Goal: Task Accomplishment & Management: Use online tool/utility

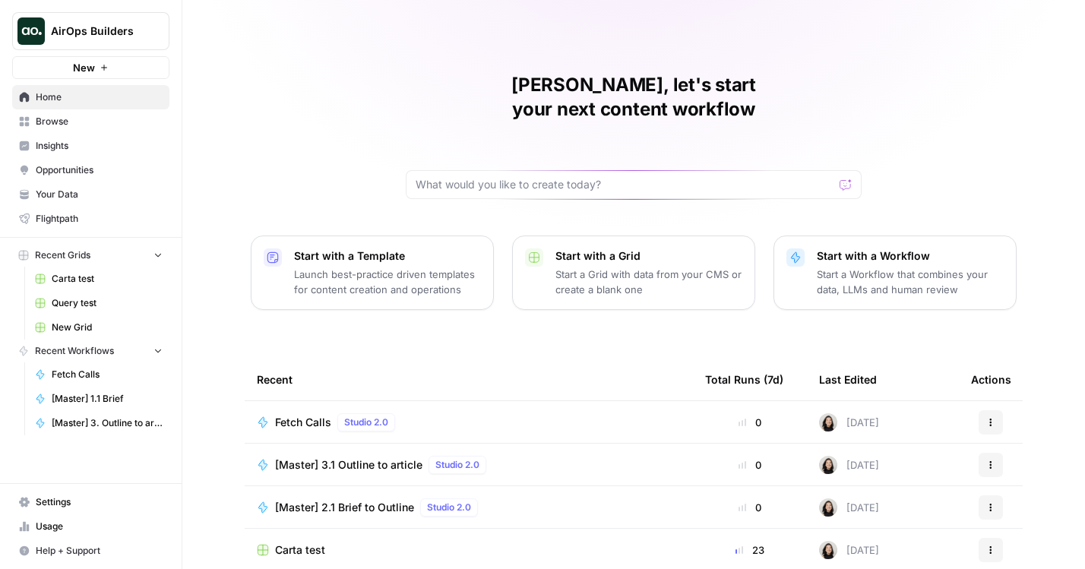
scroll to position [130, 0]
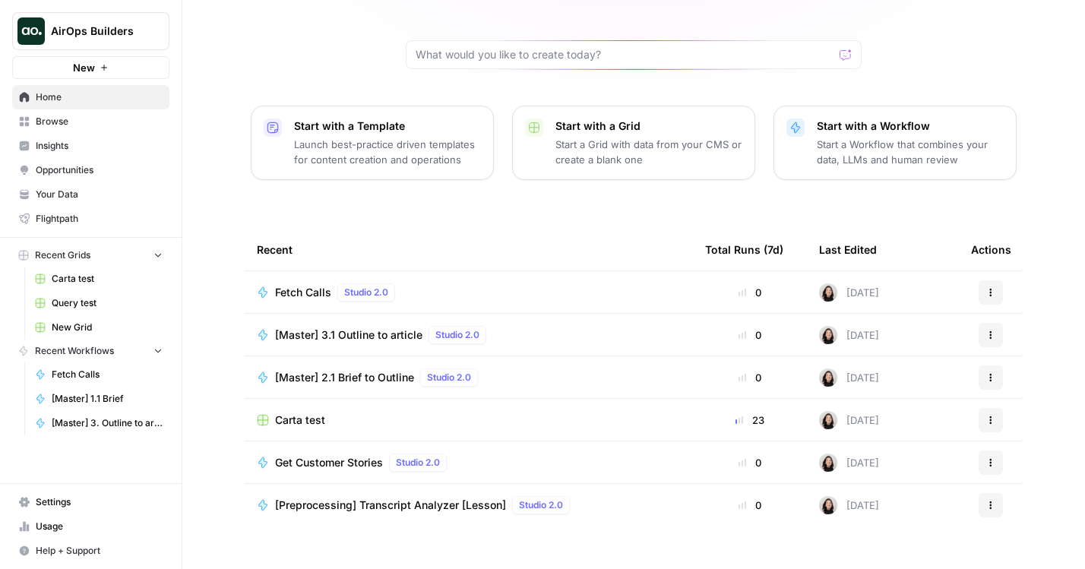
click at [301, 283] on div "Fetch Calls Studio 2.0" at bounding box center [338, 292] width 126 height 18
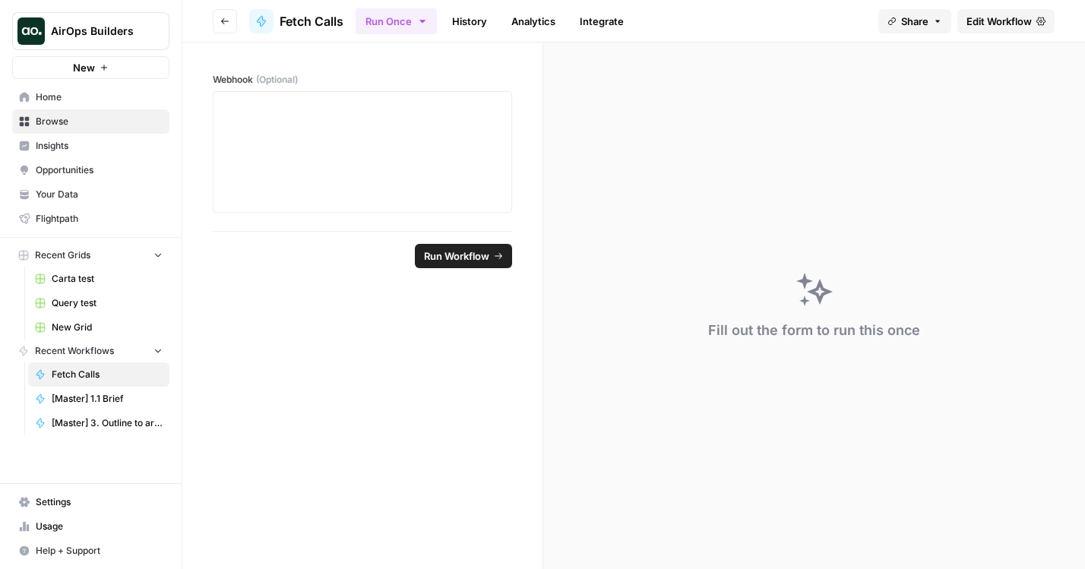
click at [980, 5] on header "Go back Fetch Calls Run Once History Analytics Integrate Share Edit Workflow" at bounding box center [633, 21] width 902 height 43
click at [982, 27] on span "Edit Workflow" at bounding box center [998, 21] width 65 height 15
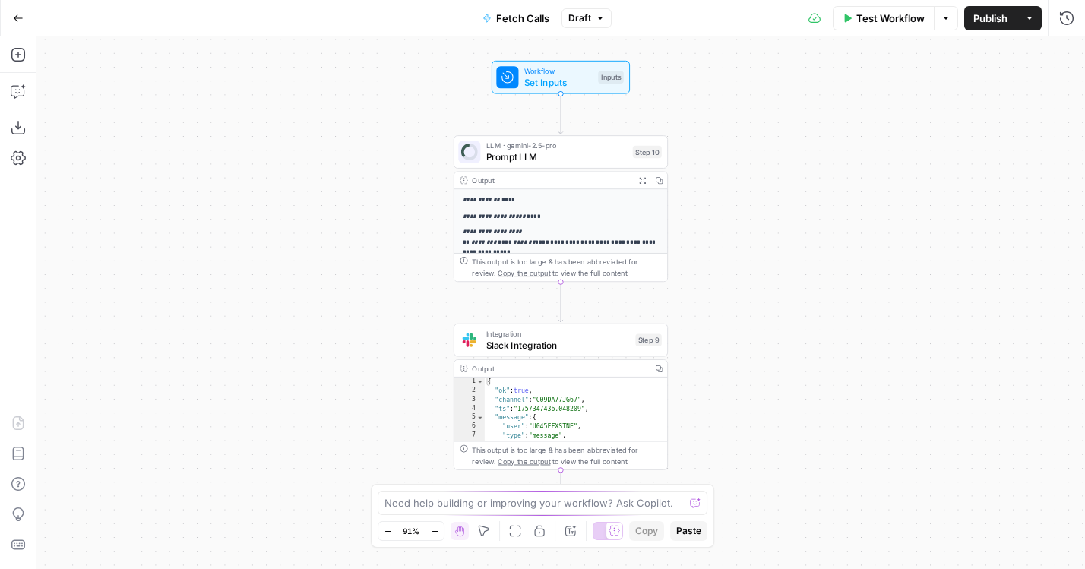
drag, startPoint x: 371, startPoint y: 248, endPoint x: 270, endPoint y: 223, distance: 104.3
click at [270, 223] on div "**********" at bounding box center [560, 302] width 1048 height 533
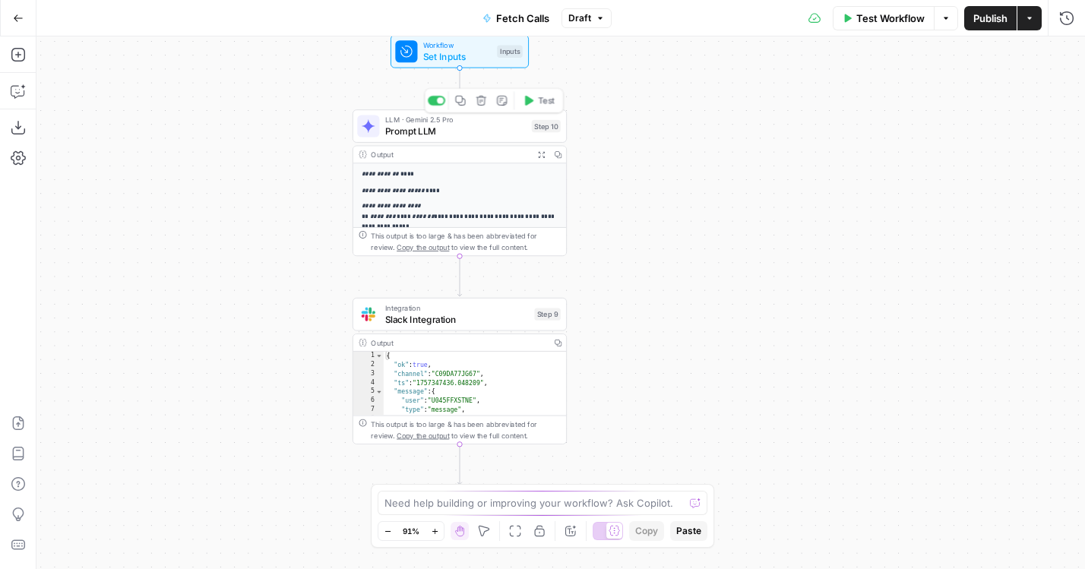
click at [419, 129] on span "Prompt LLM" at bounding box center [455, 131] width 141 height 14
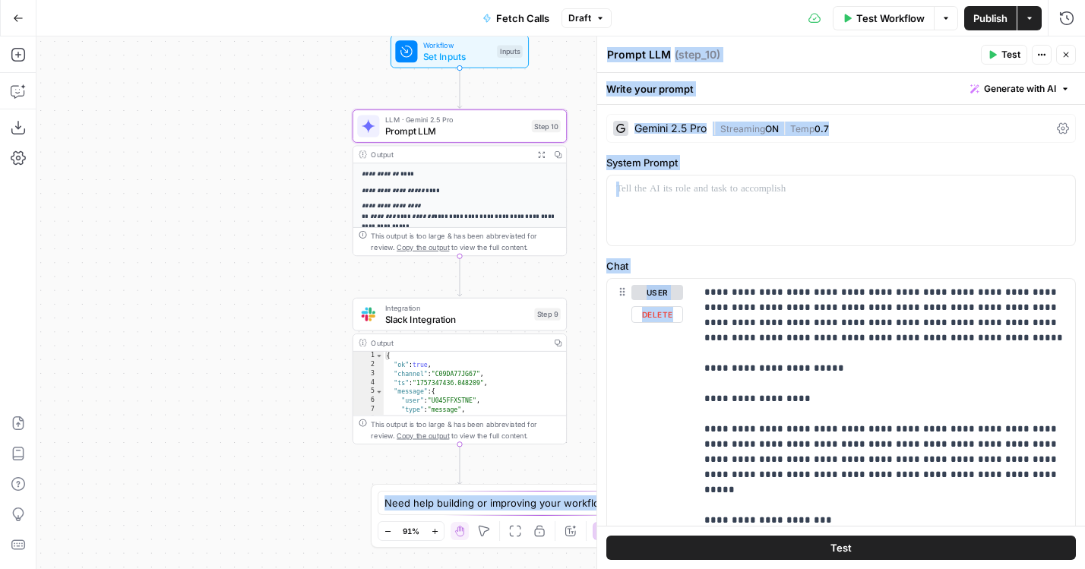
drag, startPoint x: 605, startPoint y: 343, endPoint x: 574, endPoint y: 343, distance: 30.4
click at [574, 343] on body "**********" at bounding box center [542, 284] width 1085 height 569
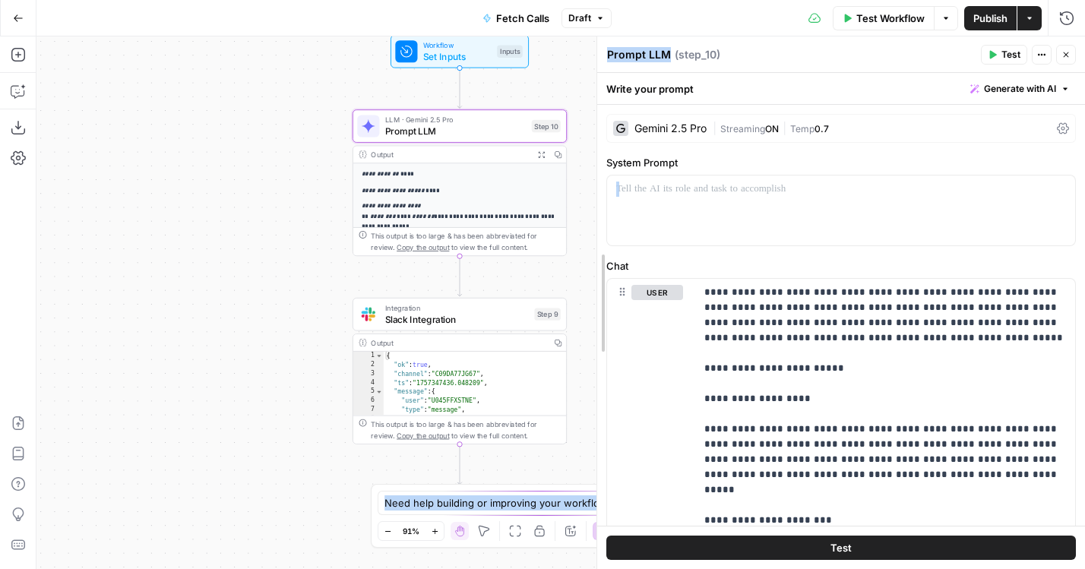
drag, startPoint x: 601, startPoint y: 343, endPoint x: 509, endPoint y: 343, distance: 91.9
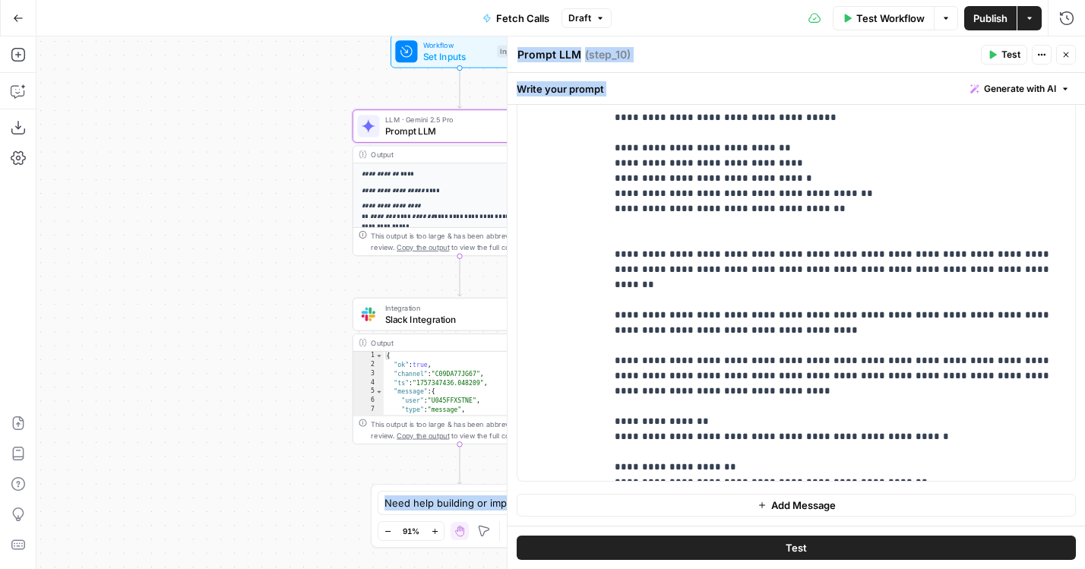
scroll to position [6823, 0]
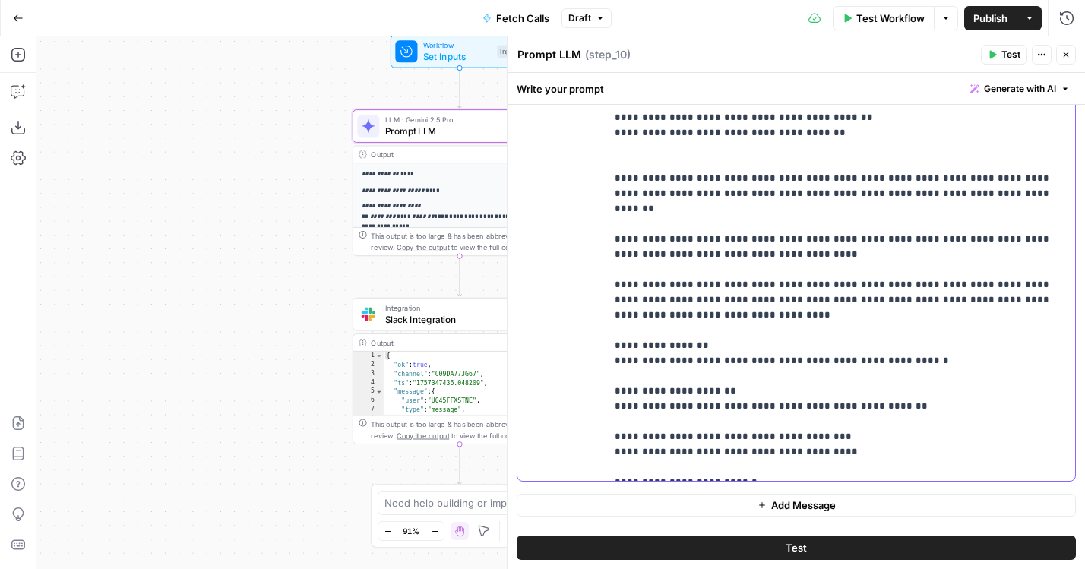
click at [973, 21] on span "Publish" at bounding box center [990, 18] width 34 height 15
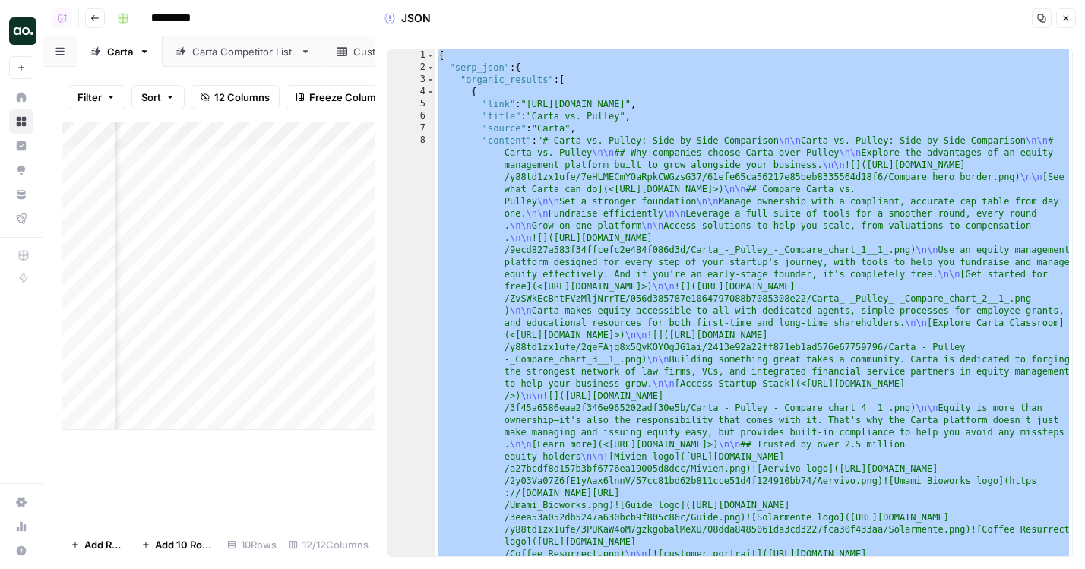
scroll to position [0, 677]
